Goal: Task Accomplishment & Management: Use online tool/utility

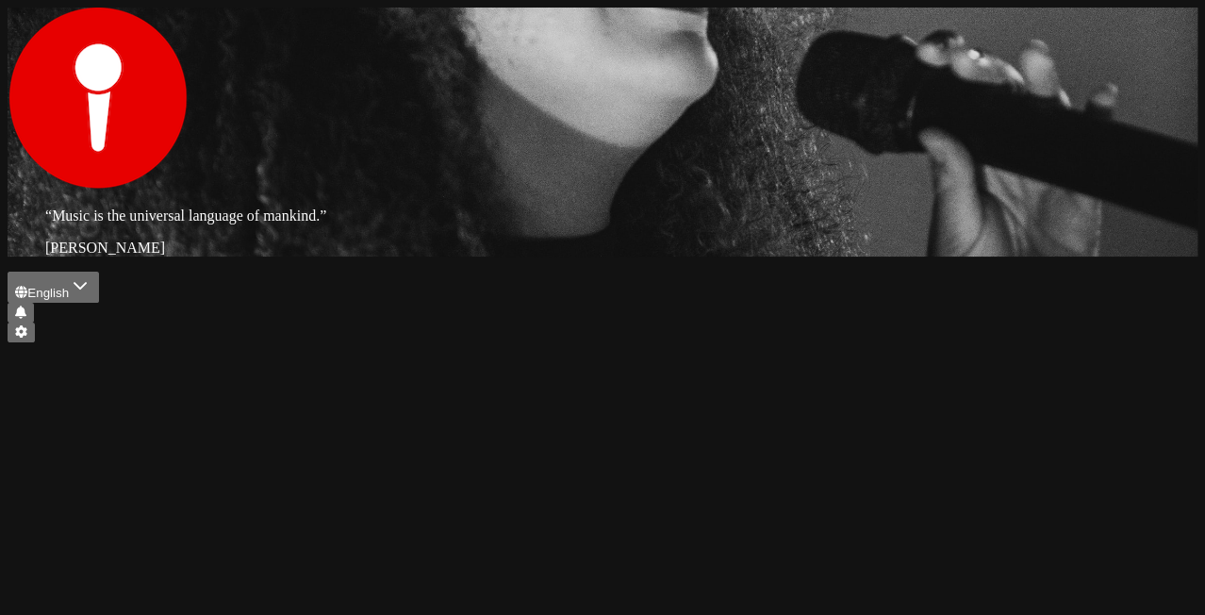
click at [1197, 342] on div at bounding box center [603, 342] width 1190 height 0
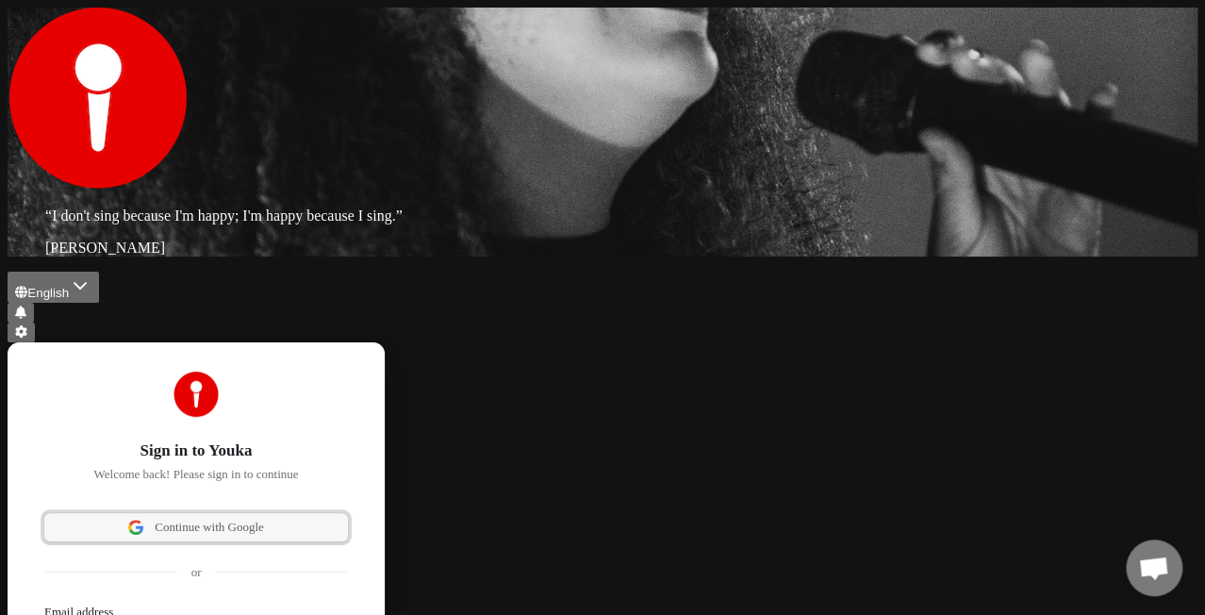
click at [264, 519] on span "Continue with Google" at bounding box center [209, 527] width 109 height 17
